Goal: Find specific page/section: Find specific page/section

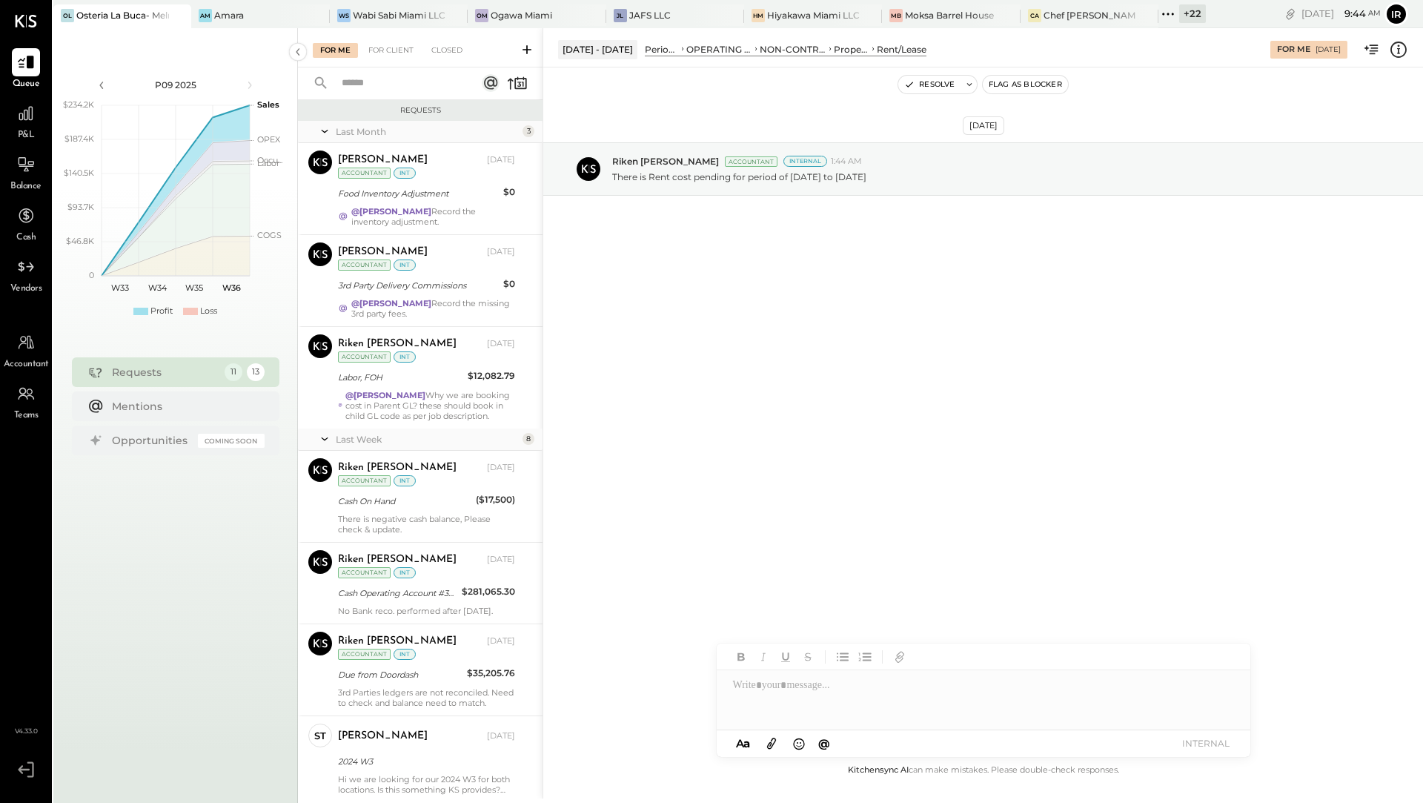
scroll to position [443, 0]
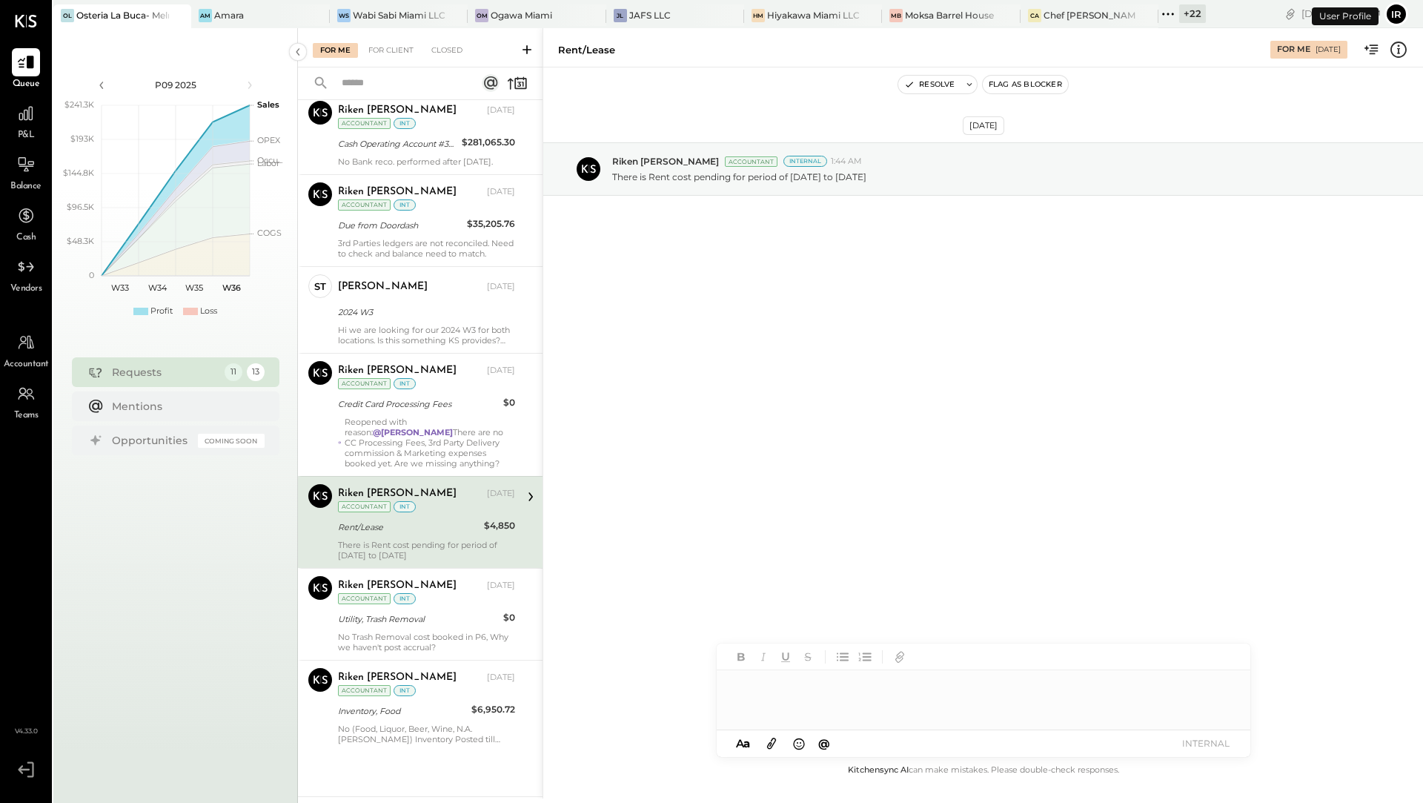
scroll to position [452, 0]
click at [238, 10] on div "Amara" at bounding box center [229, 15] width 30 height 13
